Goal: Information Seeking & Learning: Learn about a topic

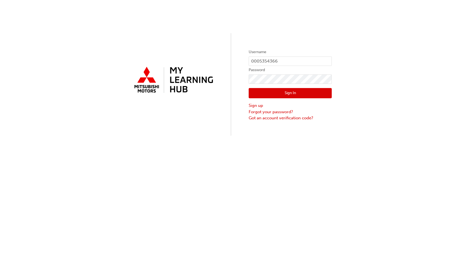
click at [288, 91] on button "Sign In" at bounding box center [290, 93] width 83 height 11
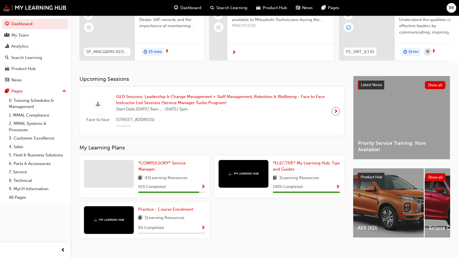
scroll to position [75, 0]
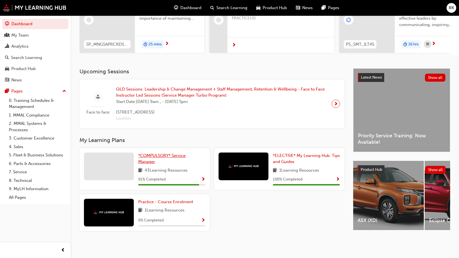
click at [159, 160] on link "*COMPULSORY* Service Manager" at bounding box center [171, 159] width 67 height 12
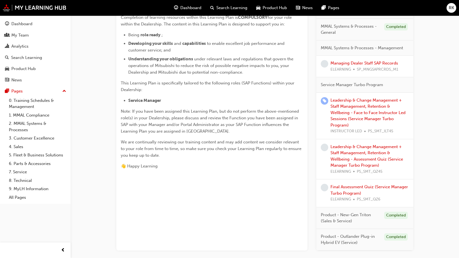
scroll to position [71, 0]
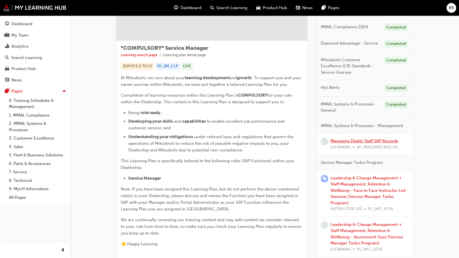
click at [380, 139] on link "Managing Dealer Staff SAP Records" at bounding box center [365, 141] width 68 height 5
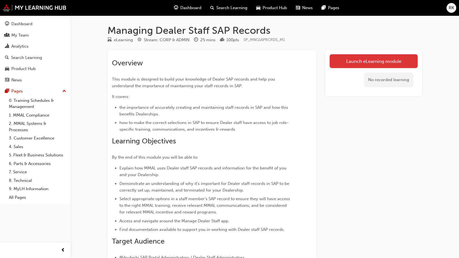
click at [375, 65] on link "Launch eLearning module" at bounding box center [374, 61] width 88 height 14
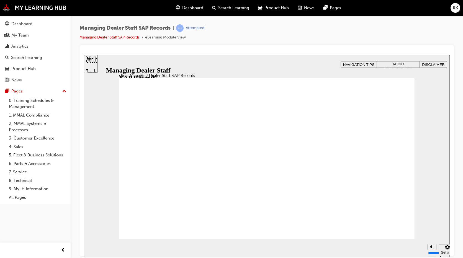
click at [405, 64] on span "AUDIO PREFERENCES" at bounding box center [399, 66] width 28 height 8
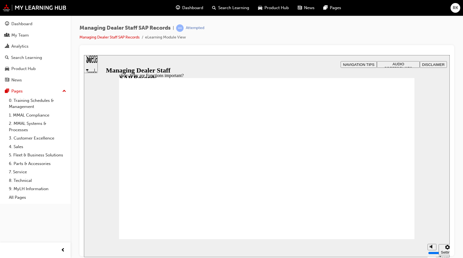
drag, startPoint x: 386, startPoint y: 225, endPoint x: 387, endPoint y: 229, distance: 4.1
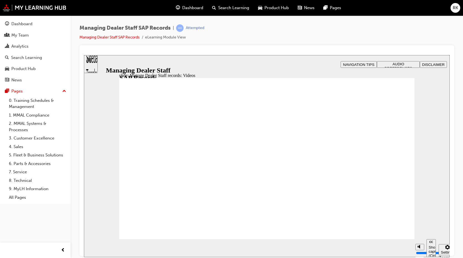
type input "123"
type input "127"
type input "254"
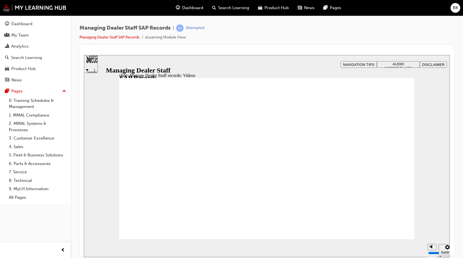
type input "75"
type input "144"
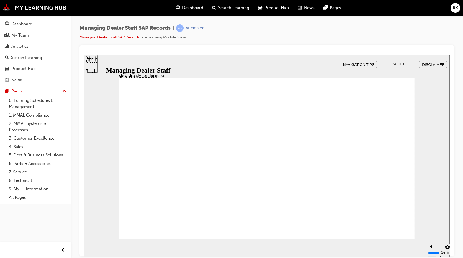
checkbox input "true"
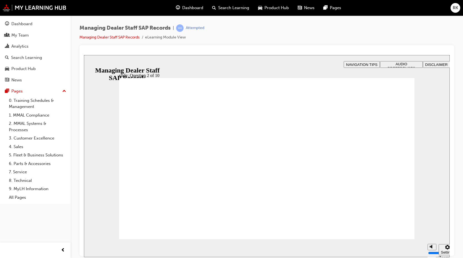
radio input "true"
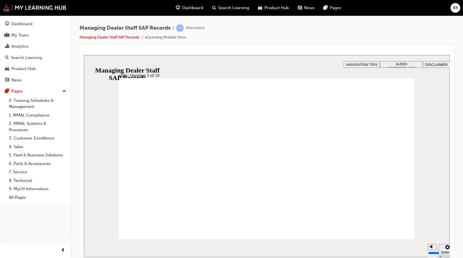
checkbox input "true"
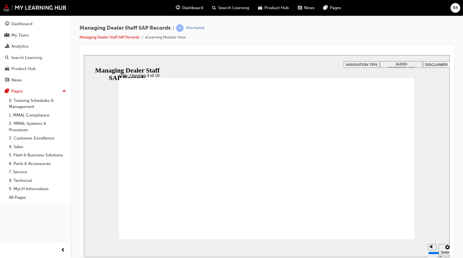
checkbox input "true"
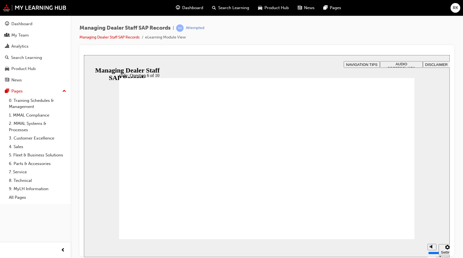
radio input "true"
checkbox input "true"
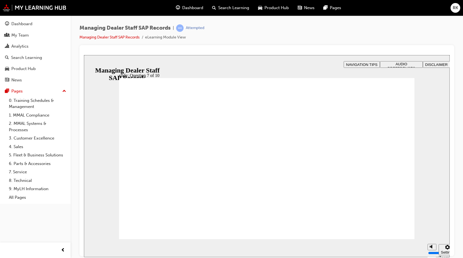
radio input "true"
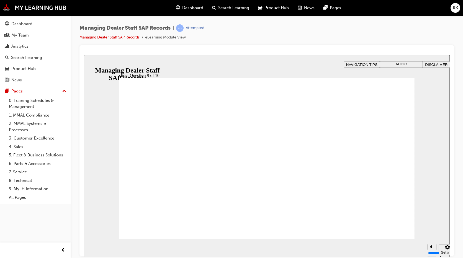
radio input "true"
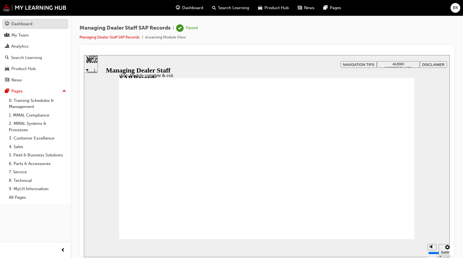
click at [42, 23] on div "Dashboard" at bounding box center [35, 24] width 61 height 7
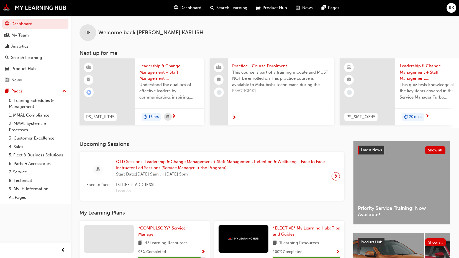
drag, startPoint x: 315, startPoint y: 131, endPoint x: 329, endPoint y: 132, distance: 14.8
click at [329, 132] on div "RK Welcome back , ROXANNE KARLISH Next up for me PS_SMT_ILT45 Leadership & Chan…" at bounding box center [265, 79] width 388 height 126
drag, startPoint x: 331, startPoint y: 130, endPoint x: 362, endPoint y: 134, distance: 31.5
click at [362, 134] on div "RK Welcome back , ROXANNE KARLISH Next up for me PS_SMT_ILT45 Leadership & Chan…" at bounding box center [265, 79] width 388 height 126
